Goal: Find specific page/section: Find specific page/section

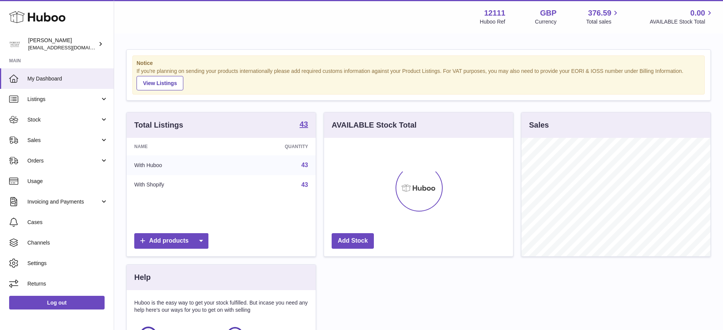
scroll to position [119, 189]
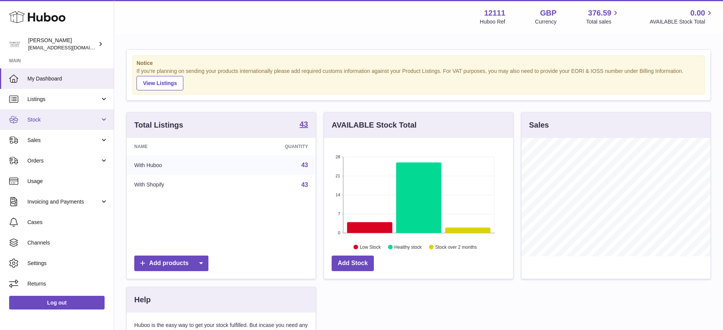
click at [105, 122] on link "Stock" at bounding box center [57, 120] width 114 height 21
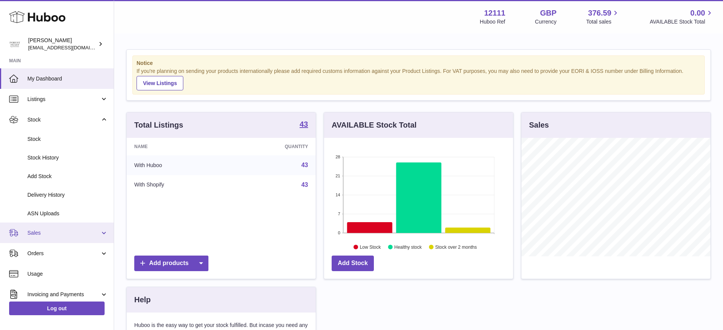
click at [106, 233] on link "Sales" at bounding box center [57, 233] width 114 height 21
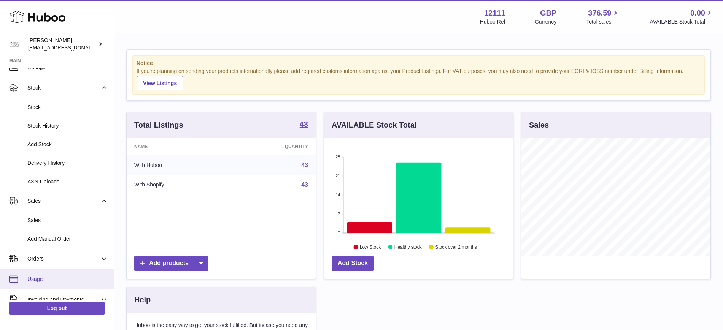
scroll to position [48, 0]
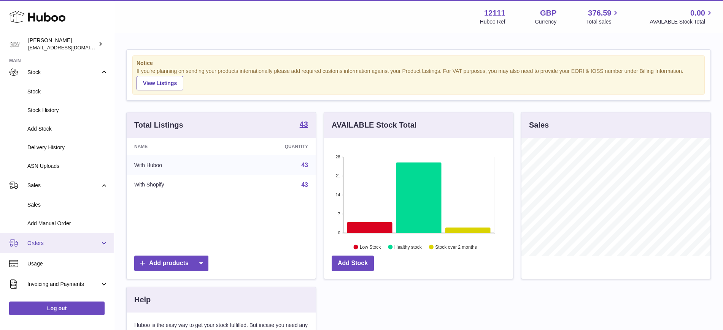
click at [104, 240] on link "Orders" at bounding box center [57, 243] width 114 height 21
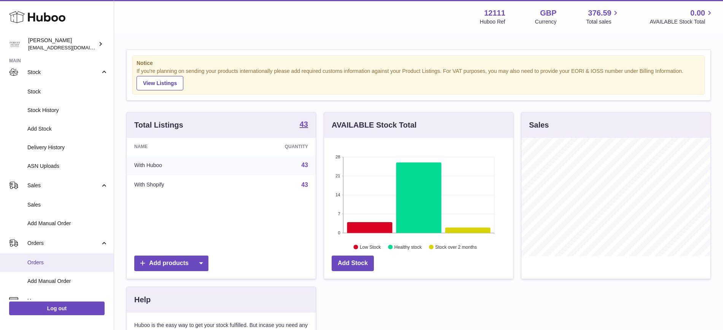
click at [38, 262] on span "Orders" at bounding box center [67, 262] width 81 height 7
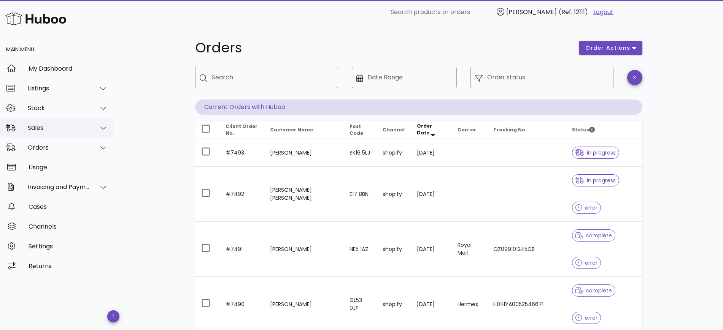
click at [100, 127] on icon at bounding box center [103, 128] width 6 height 7
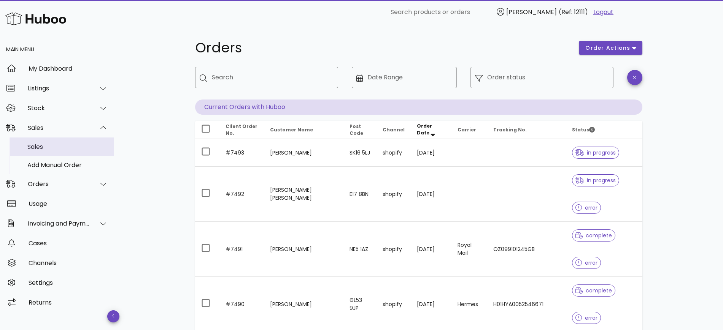
click at [89, 144] on div "Sales" at bounding box center [67, 146] width 81 height 7
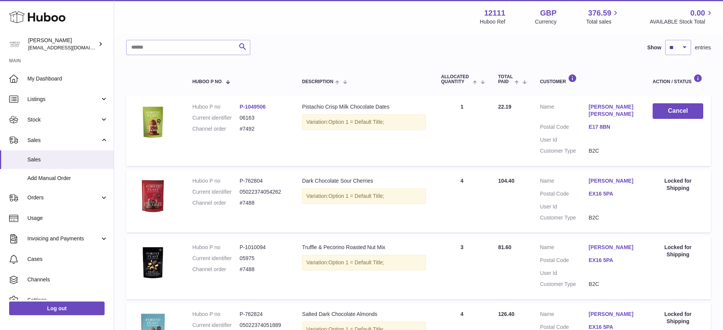
scroll to position [48, 0]
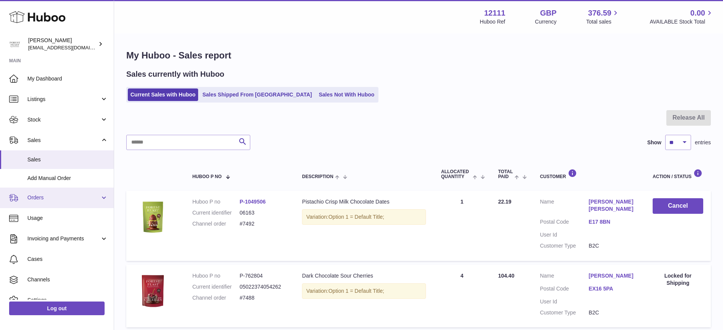
click at [105, 195] on link "Orders" at bounding box center [57, 198] width 114 height 21
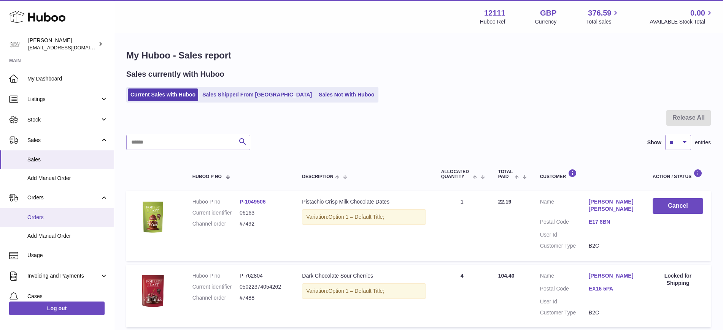
click at [68, 217] on span "Orders" at bounding box center [67, 217] width 81 height 7
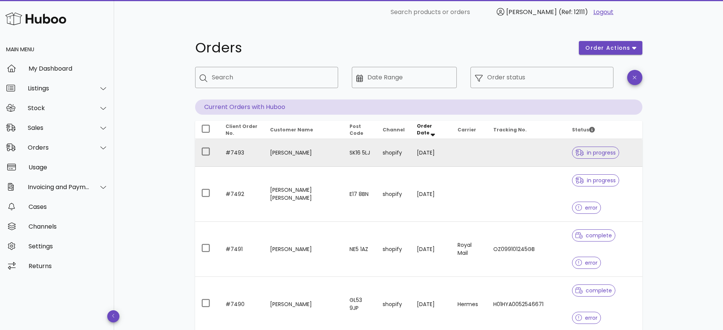
click at [285, 153] on td "[PERSON_NAME]" at bounding box center [303, 153] width 79 height 28
